Goal: Information Seeking & Learning: Learn about a topic

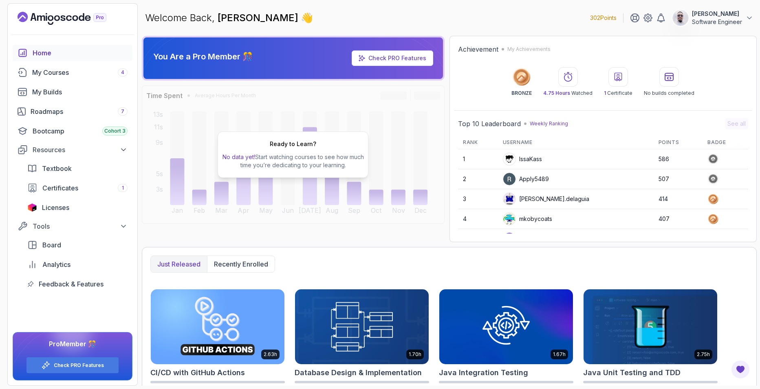
click at [248, 156] on span "No data yet!" at bounding box center [238, 157] width 33 height 7
click at [71, 114] on div "Roadmaps 7" at bounding box center [79, 112] width 97 height 10
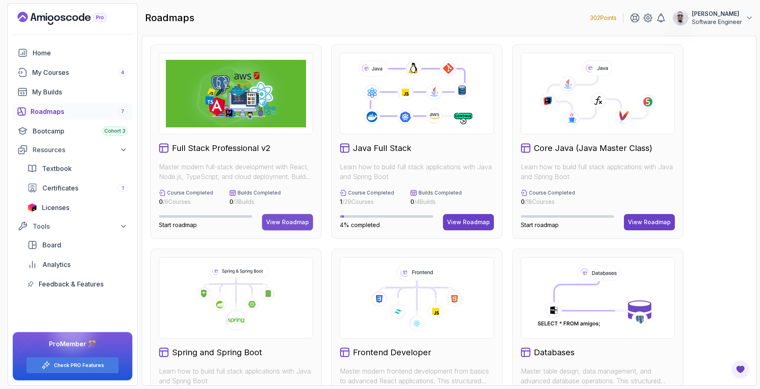
click at [284, 218] on button "View Roadmap" at bounding box center [287, 222] width 51 height 16
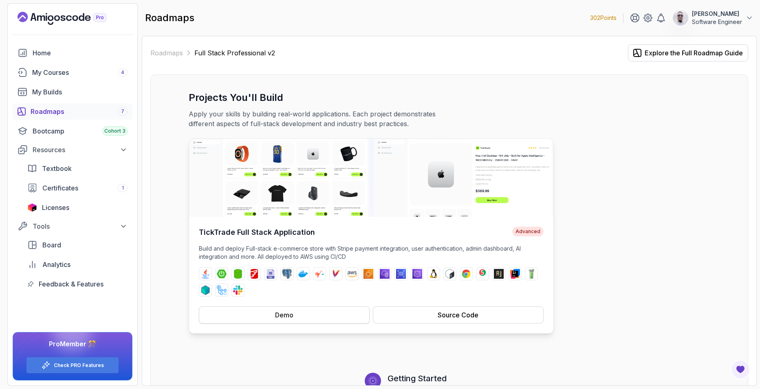
click at [266, 314] on button "Demo" at bounding box center [284, 315] width 171 height 17
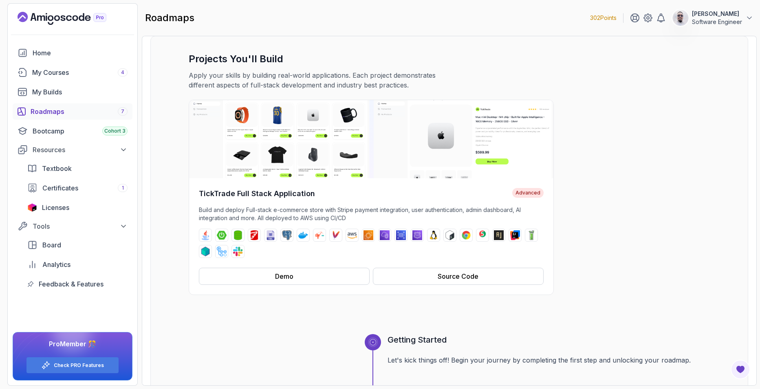
scroll to position [40, 0]
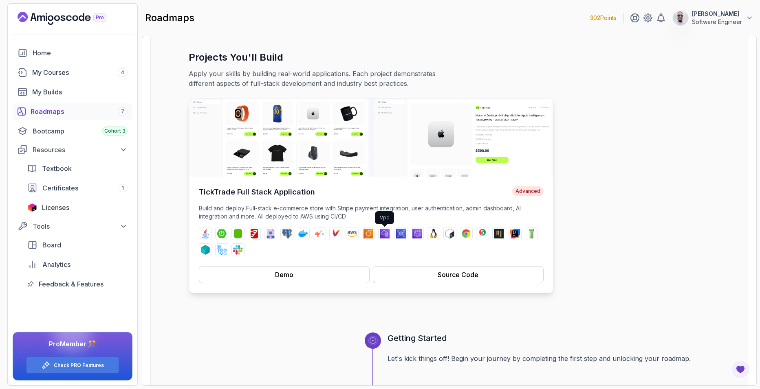
click at [385, 231] on img at bounding box center [385, 234] width 10 height 10
click at [554, 196] on div "TickTrade Full Stack Application Advanced Build and deploy Full-stack e-commerc…" at bounding box center [449, 196] width 521 height 196
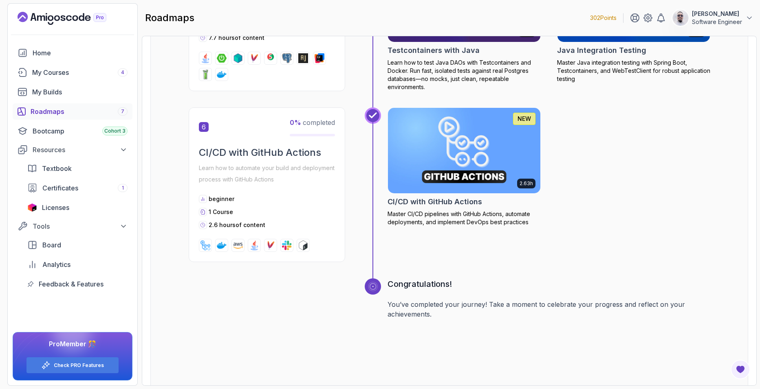
scroll to position [1380, 0]
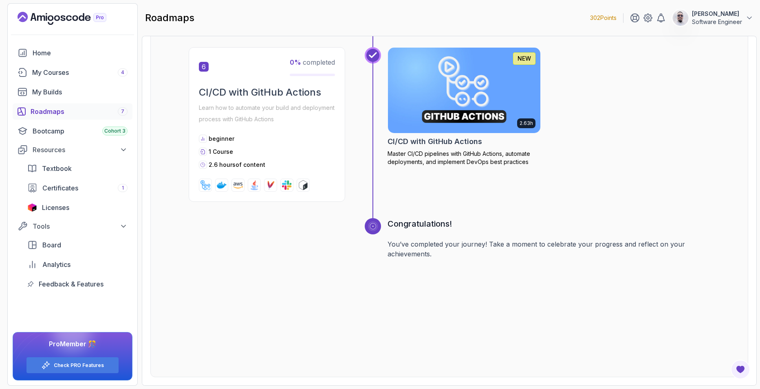
click at [61, 108] on div "Roadmaps 7" at bounding box center [79, 112] width 97 height 10
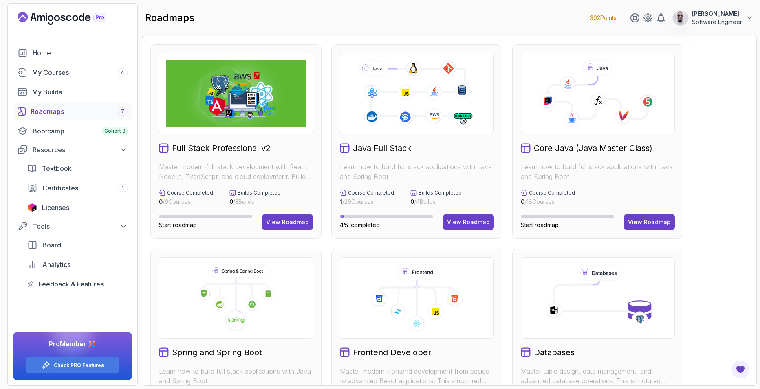
drag, startPoint x: 271, startPoint y: 88, endPoint x: 264, endPoint y: 150, distance: 61.9
click at [271, 88] on img at bounding box center [236, 94] width 140 height 68
click at [279, 222] on div "View Roadmap" at bounding box center [287, 222] width 43 height 8
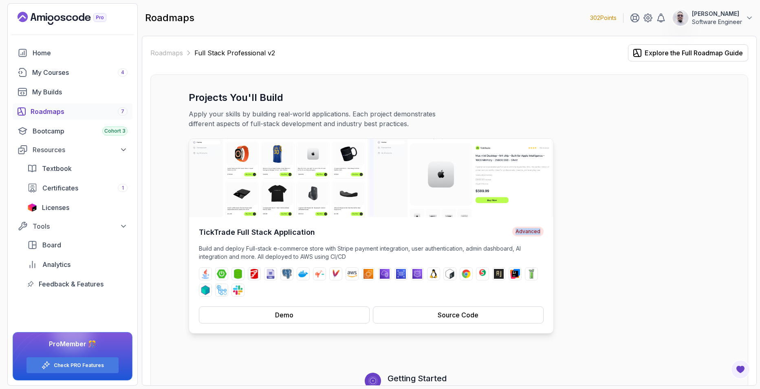
drag, startPoint x: 543, startPoint y: 231, endPoint x: 516, endPoint y: 230, distance: 26.9
click at [516, 230] on span "Advanced" at bounding box center [527, 232] width 31 height 10
drag, startPoint x: 516, startPoint y: 230, endPoint x: 441, endPoint y: 236, distance: 74.8
click at [441, 236] on div "TickTrade Full Stack Application Advanced" at bounding box center [371, 232] width 345 height 11
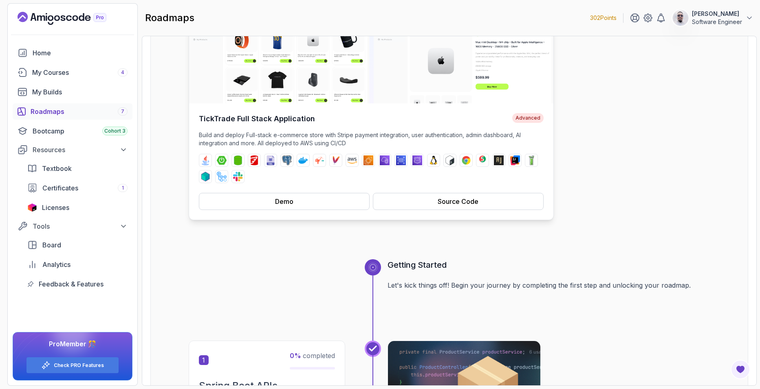
scroll to position [122, 0]
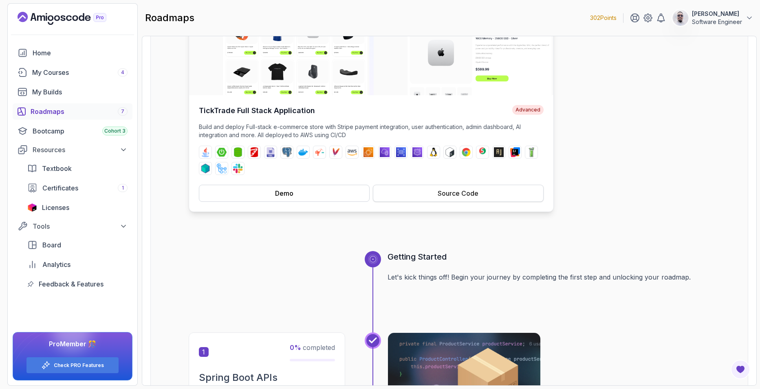
click at [461, 193] on div "Source Code" at bounding box center [458, 194] width 41 height 10
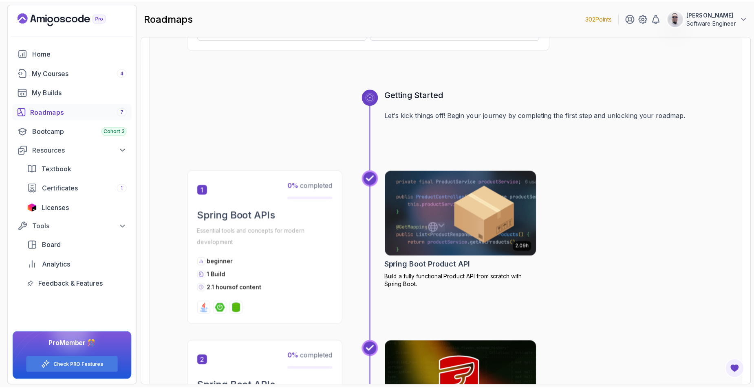
scroll to position [285, 0]
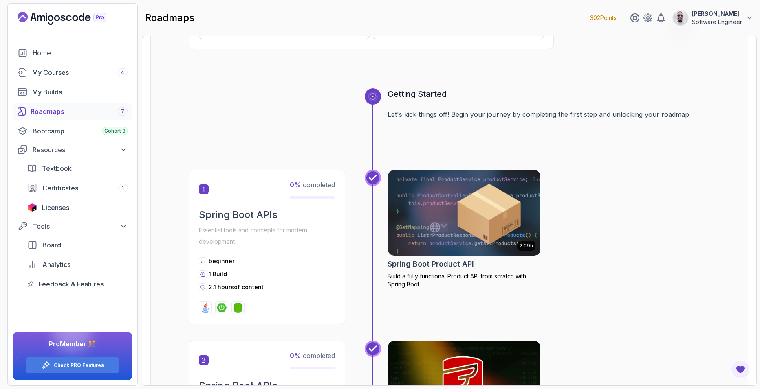
click at [438, 211] on img at bounding box center [464, 213] width 160 height 90
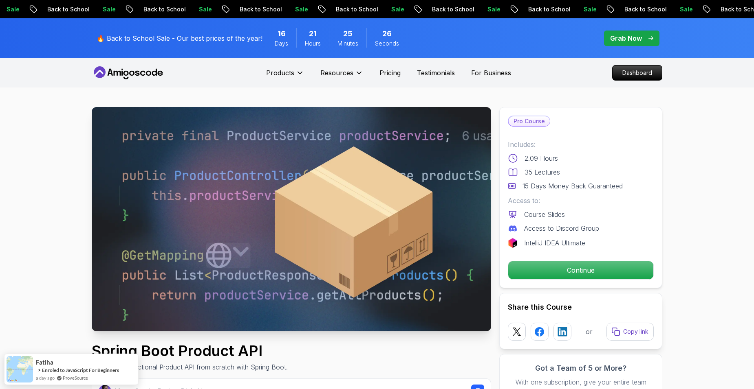
click at [637, 35] on p "Grab Now" at bounding box center [626, 38] width 32 height 10
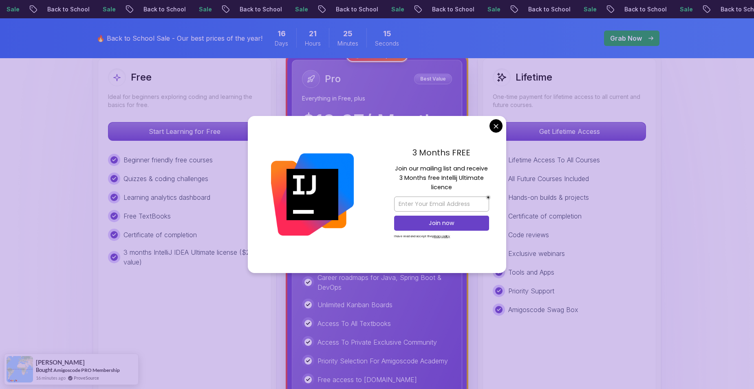
scroll to position [244, 0]
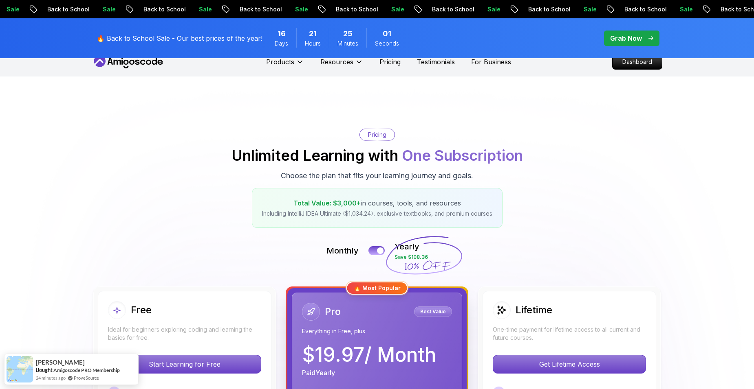
scroll to position [0, 0]
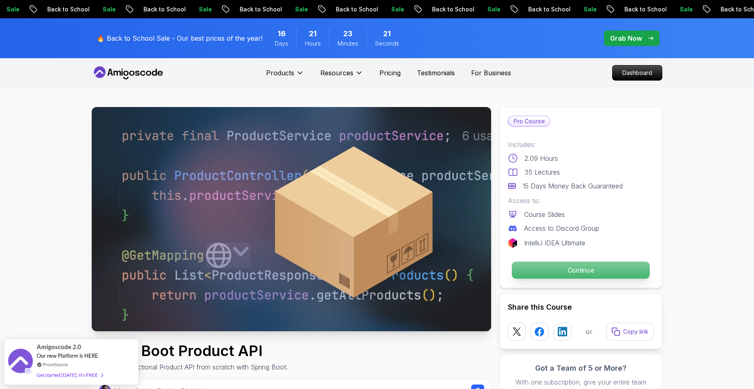
click at [590, 262] on button "Continue" at bounding box center [580, 271] width 139 height 18
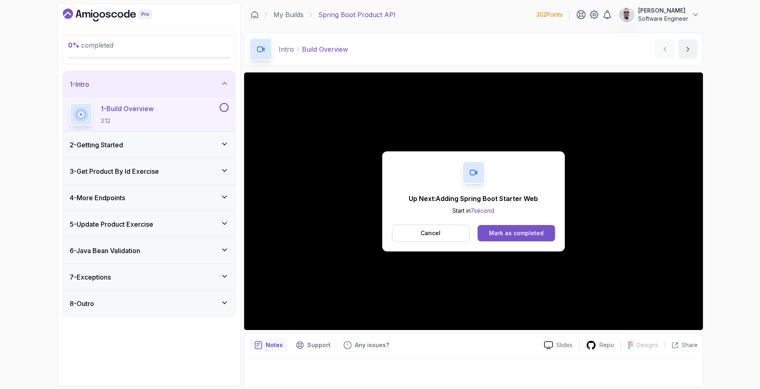
click at [514, 234] on div "Mark as completed" at bounding box center [516, 233] width 55 height 8
